Goal: Navigation & Orientation: Find specific page/section

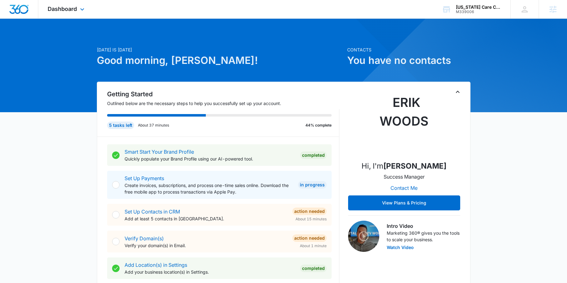
click at [77, 8] on div "Dashboard Apps Reputation Websites Forms CRM Email Social POS Content Ads Intel…" at bounding box center [66, 9] width 57 height 18
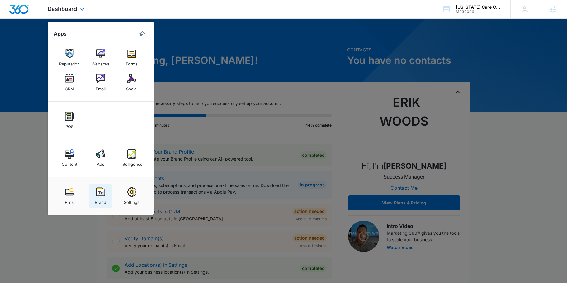
click at [100, 197] on div "Brand" at bounding box center [101, 201] width 12 height 8
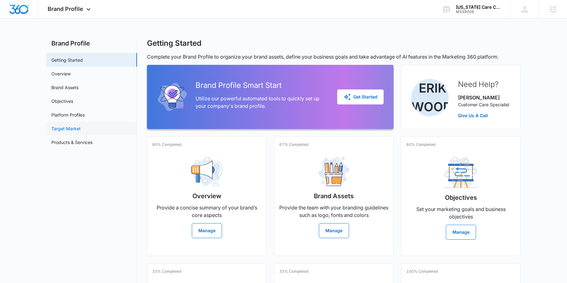
click at [74, 127] on link "Target Market" at bounding box center [65, 128] width 29 height 7
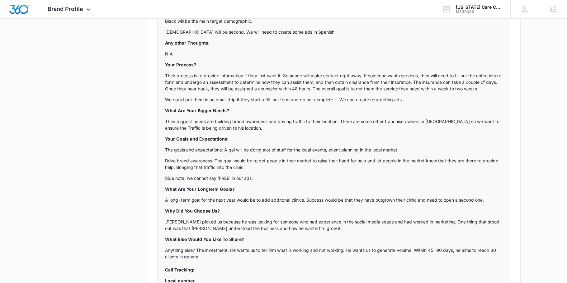
scroll to position [553, 0]
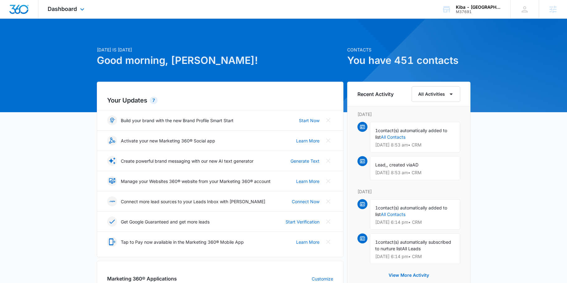
drag, startPoint x: 72, startPoint y: 2, endPoint x: 73, endPoint y: 5, distance: 3.2
click at [72, 2] on div "Dashboard Apps Reputation Websites Forms CRM Email Social Shop Payments POS Con…" at bounding box center [66, 9] width 57 height 18
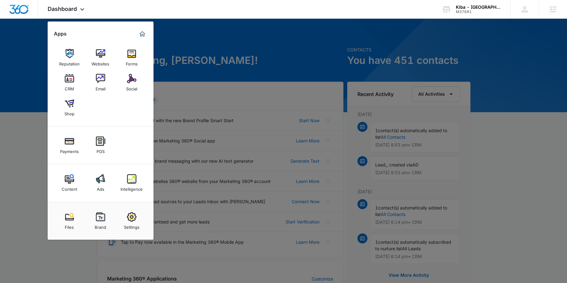
click at [102, 82] on img at bounding box center [100, 78] width 9 height 9
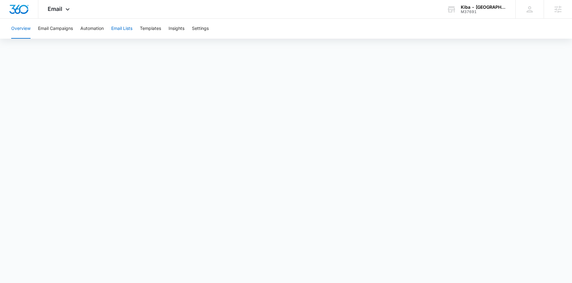
click at [123, 29] on button "Email Lists" at bounding box center [121, 29] width 21 height 20
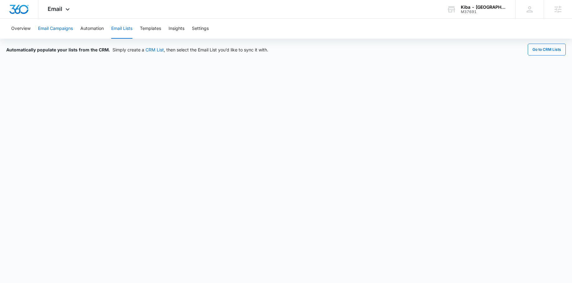
click at [63, 32] on button "Email Campaigns" at bounding box center [55, 29] width 35 height 20
